Goal: Task Accomplishment & Management: Manage account settings

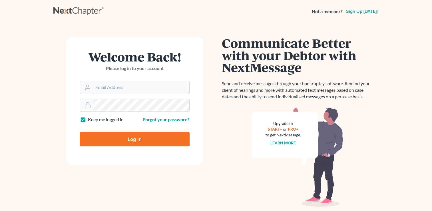
type input "[PERSON_NAME][EMAIL_ADDRESS][DOMAIN_NAME]"
click at [144, 139] on input "Log In" at bounding box center [135, 139] width 110 height 14
type input "Thinking..."
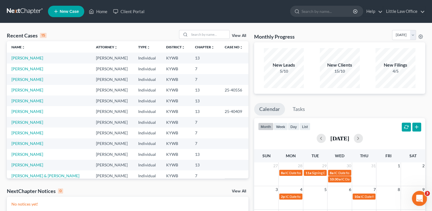
click at [417, 199] on icon "Open Intercom Messenger" at bounding box center [418, 197] width 9 height 9
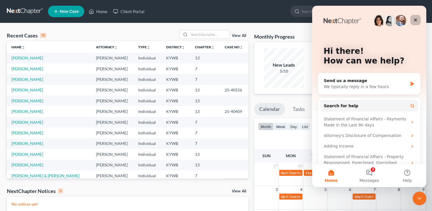
click at [415, 21] on icon "Close" at bounding box center [415, 20] width 5 height 5
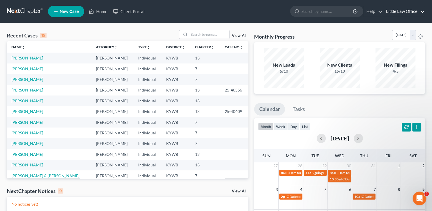
click at [400, 14] on link "Little Law Office" at bounding box center [404, 11] width 42 height 10
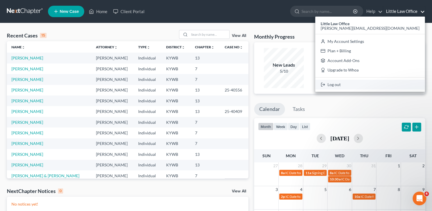
click at [385, 88] on link "Log out" at bounding box center [370, 85] width 110 height 10
